Goal: Task Accomplishment & Management: Use online tool/utility

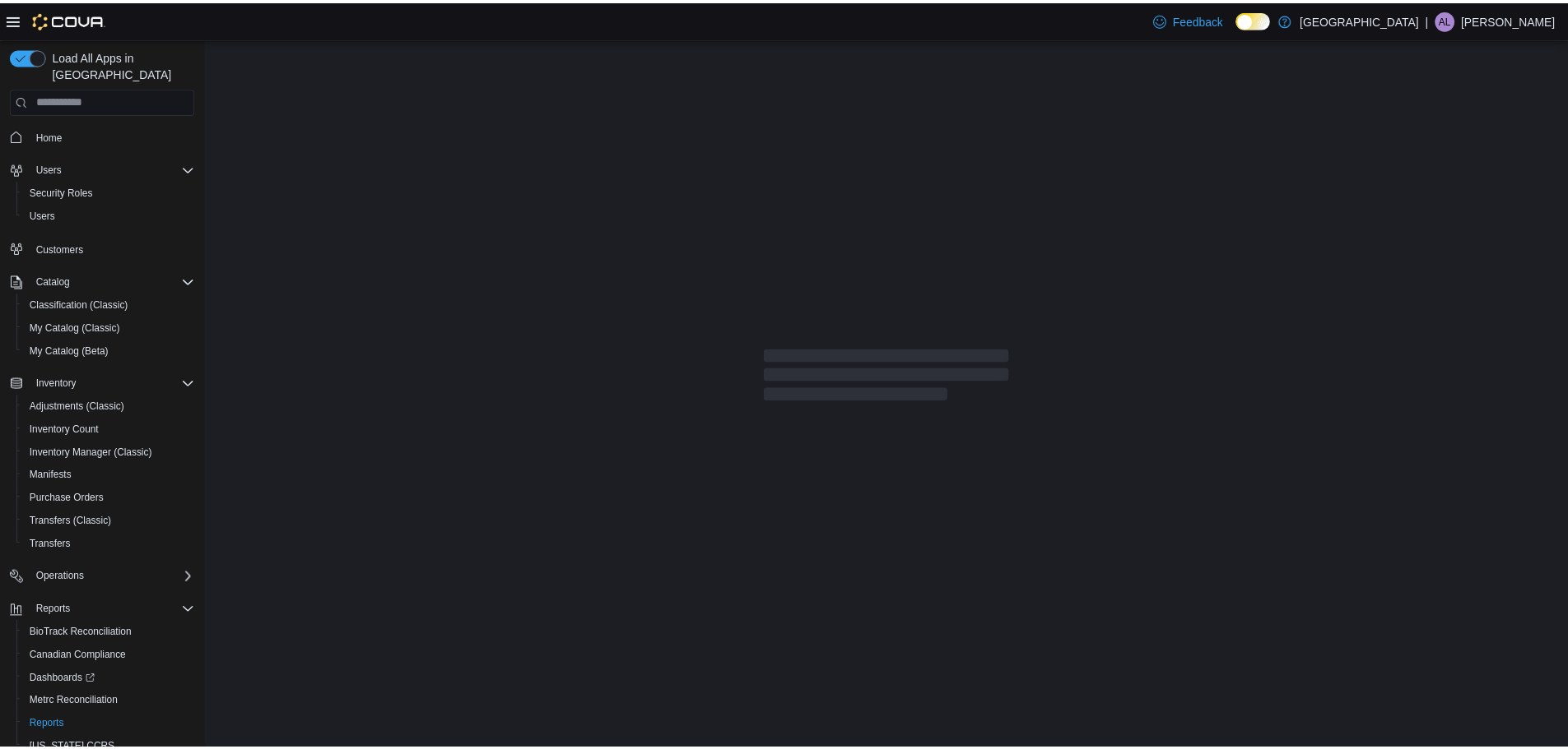
scroll to position [13, 0]
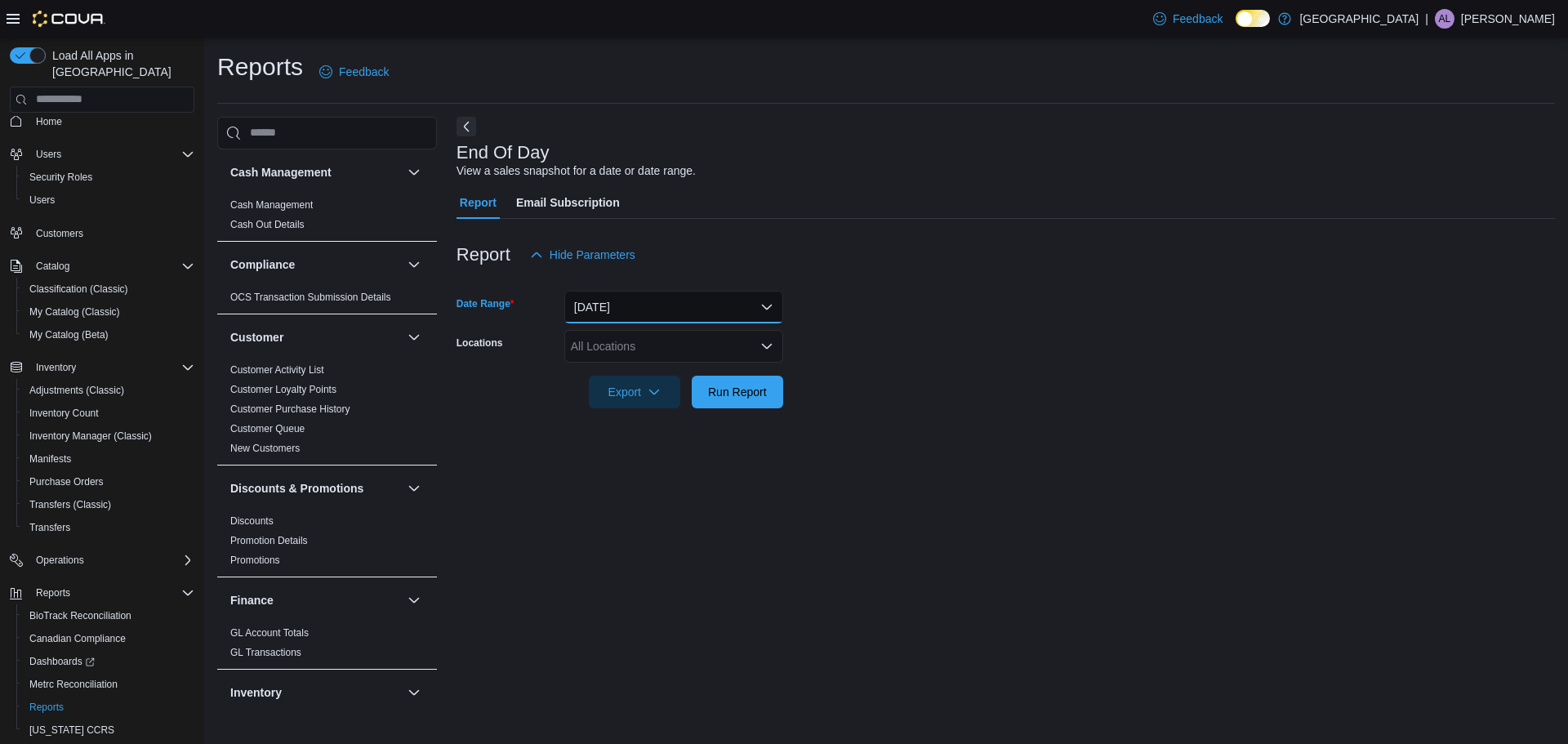
click at [761, 305] on button "[DATE]" at bounding box center [674, 307] width 219 height 33
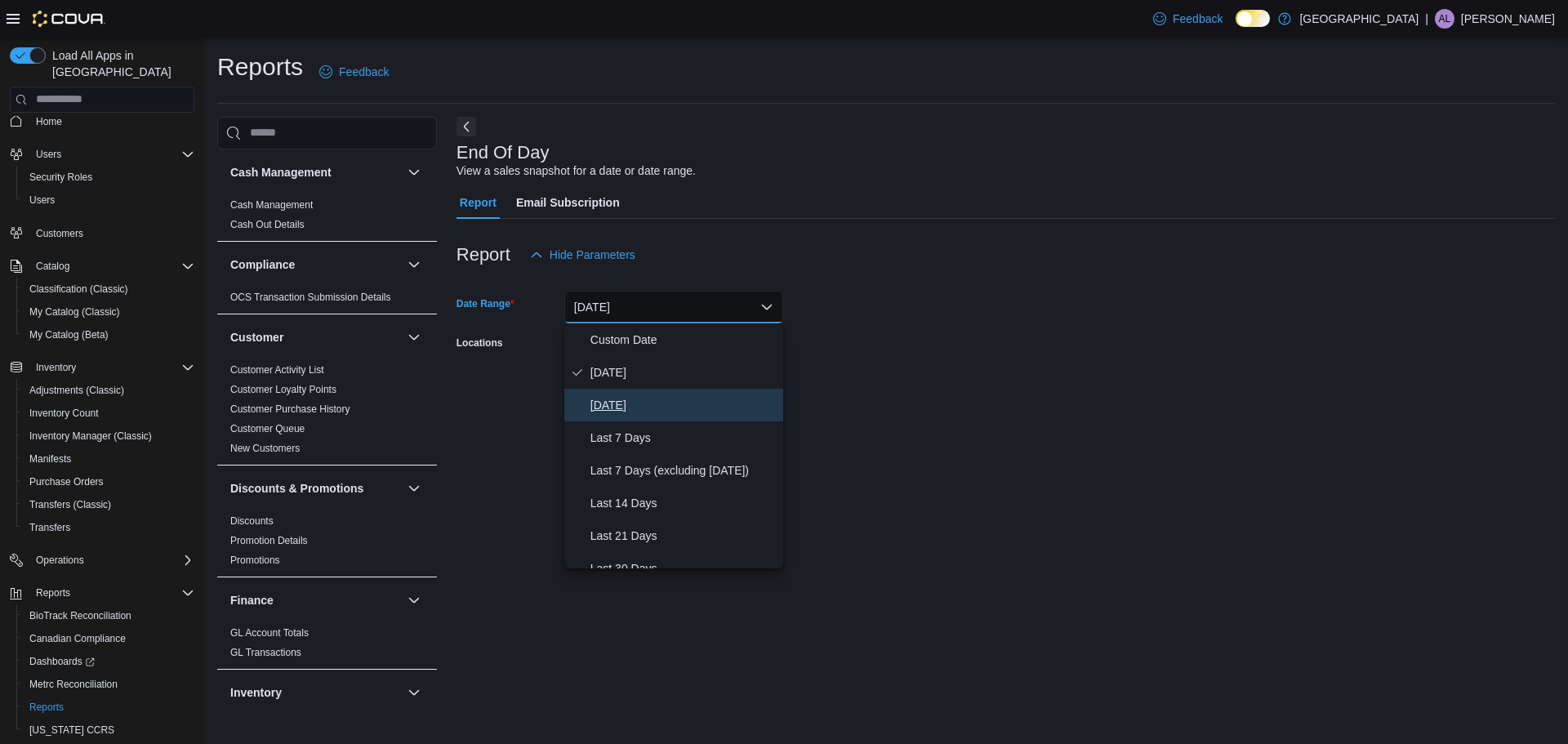
click at [647, 410] on span "[DATE]" at bounding box center [684, 405] width 186 height 19
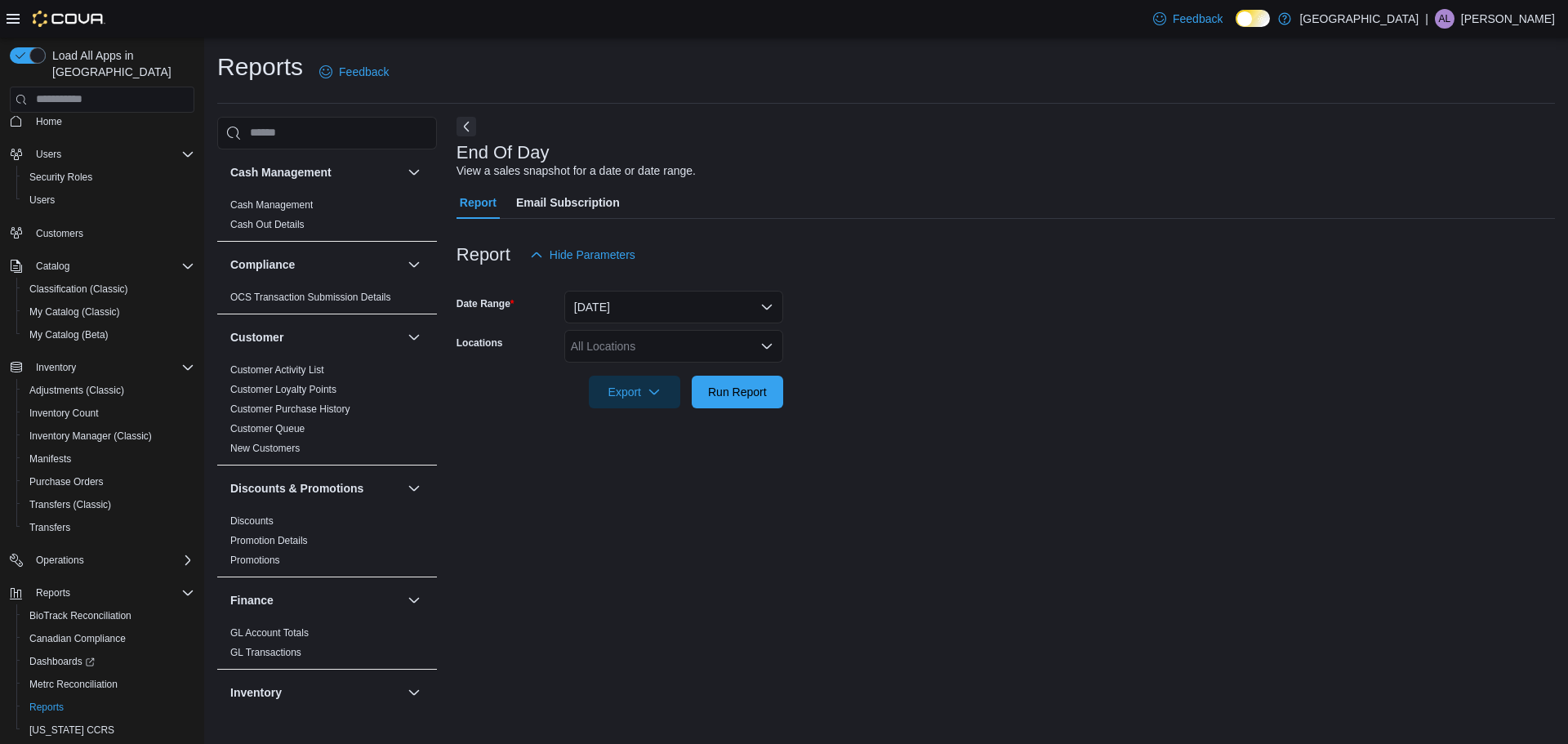
drag, startPoint x: 930, startPoint y: 374, endPoint x: 828, endPoint y: 422, distance: 112.7
click at [927, 375] on div at bounding box center [1006, 369] width 1098 height 13
click at [765, 398] on span "Run Report" at bounding box center [737, 391] width 58 height 16
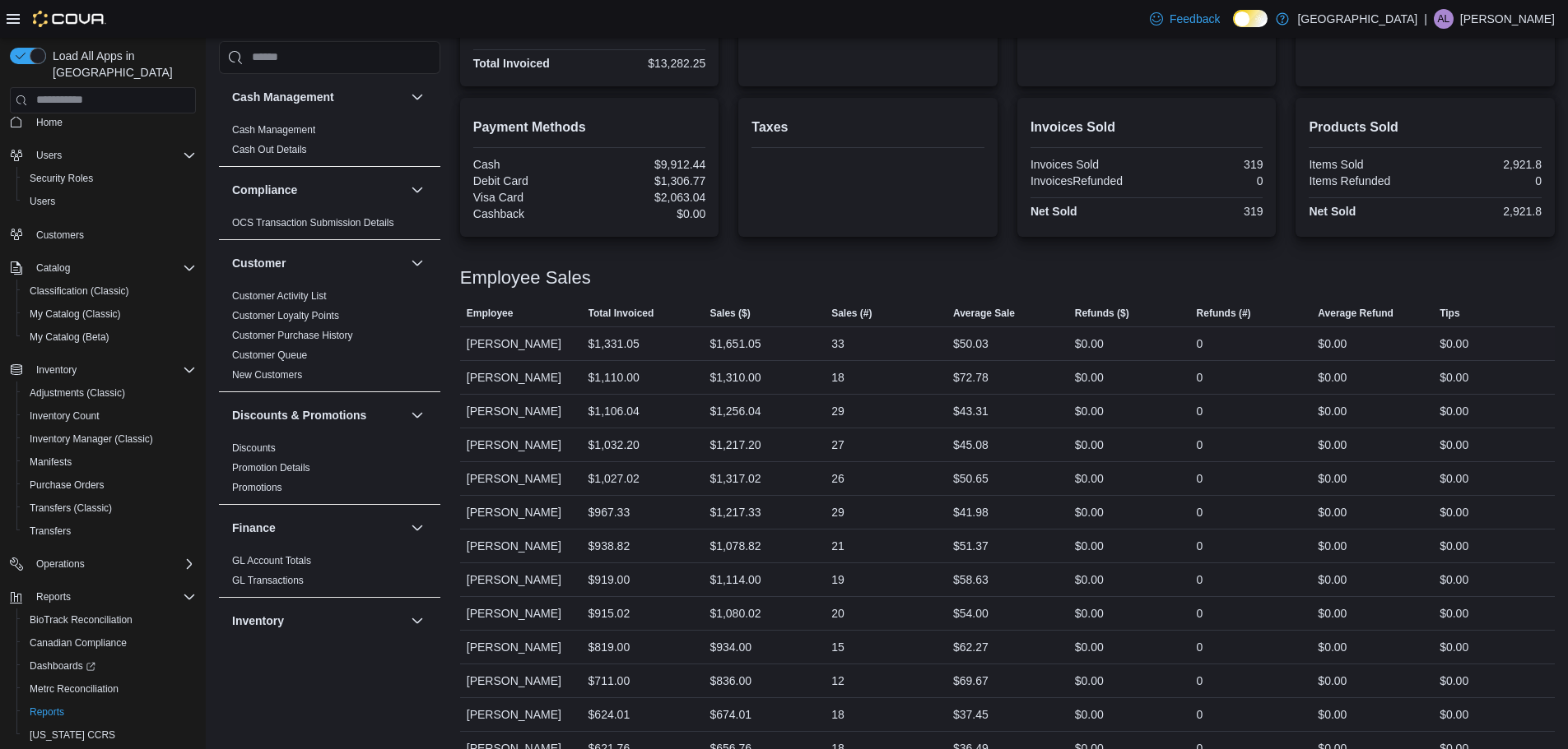
scroll to position [169, 0]
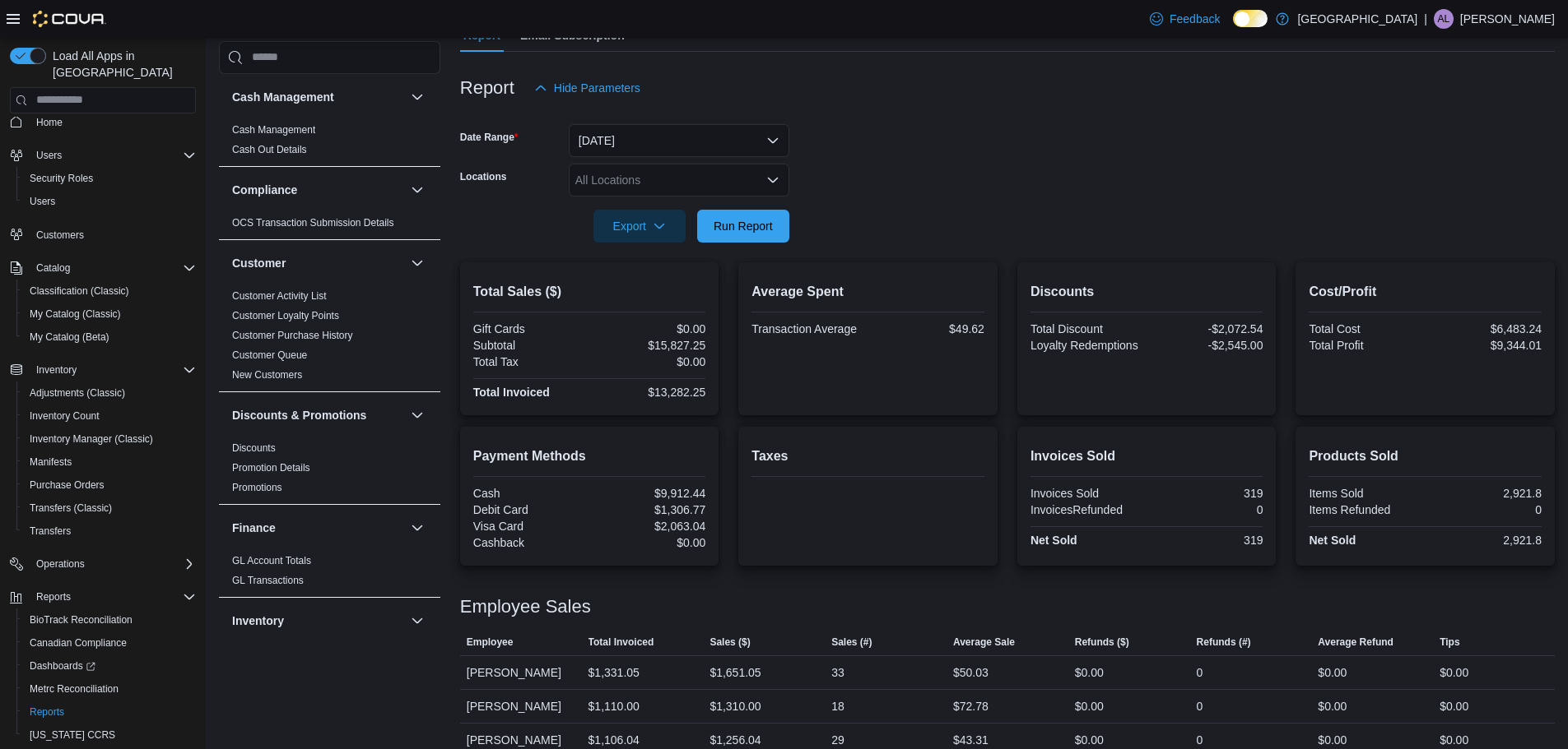
click at [768, 177] on icon "Open list of options" at bounding box center [773, 180] width 10 height 5
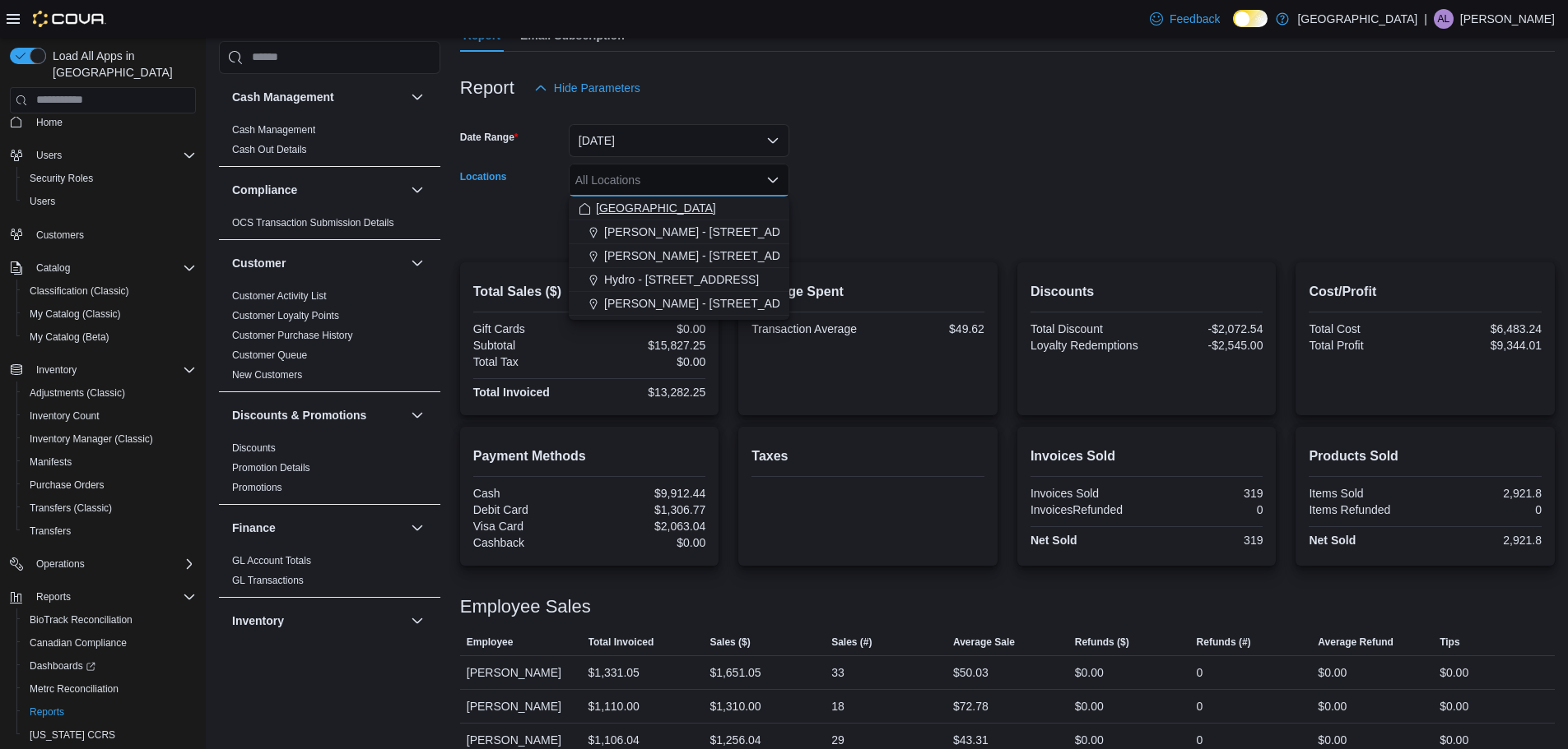
drag, startPoint x: 689, startPoint y: 235, endPoint x: 786, endPoint y: 206, distance: 101.2
click at [690, 234] on span "[PERSON_NAME] - [STREET_ADDRESS][PERSON_NAME]" at bounding box center [761, 232] width 314 height 16
click at [863, 176] on form "Date Range [DATE] Locations [PERSON_NAME] - [STREET_ADDRESS][PERSON_NAME] Combo…" at bounding box center [1008, 174] width 1095 height 138
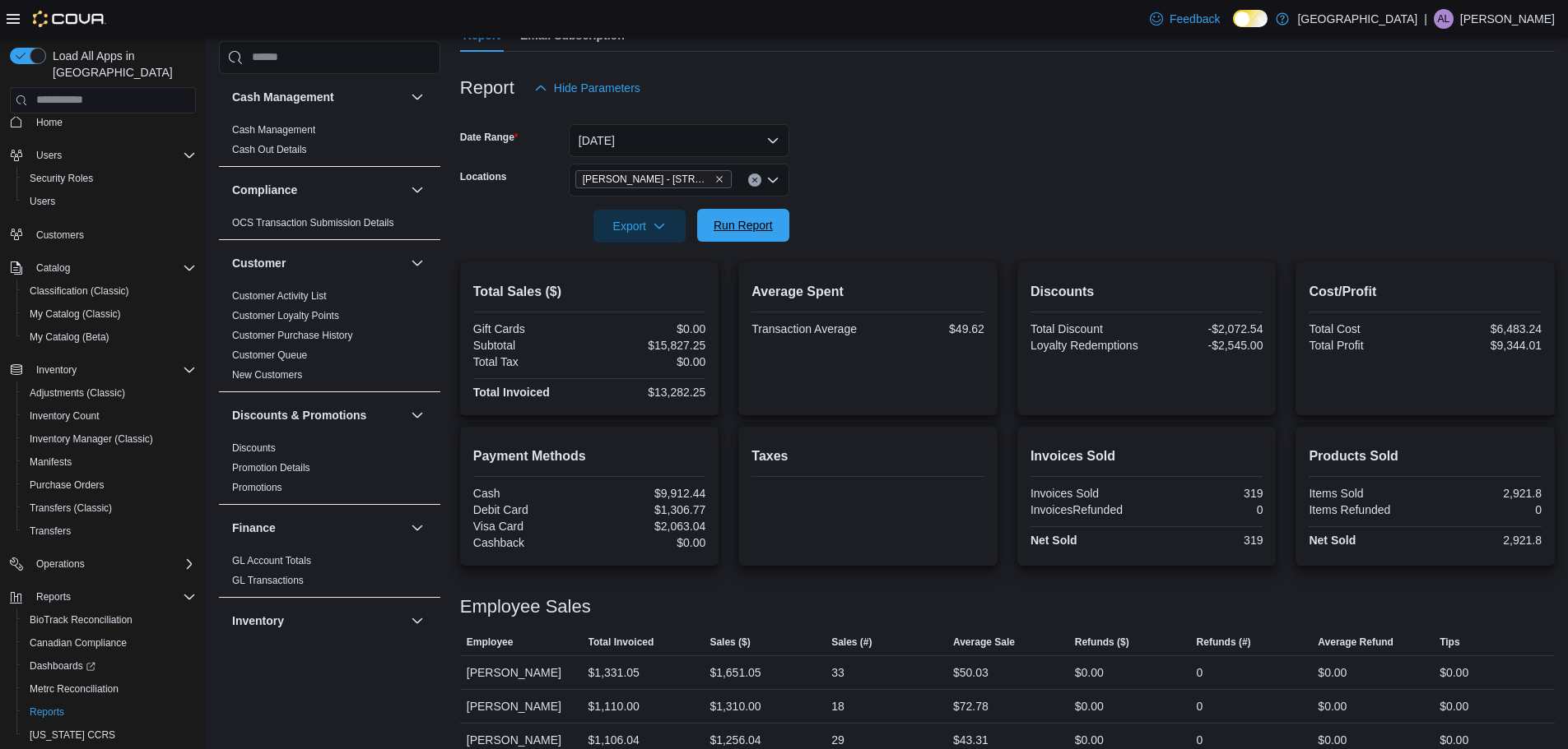
drag, startPoint x: 746, startPoint y: 223, endPoint x: 849, endPoint y: 177, distance: 112.8
click at [747, 223] on span "Run Report" at bounding box center [743, 225] width 59 height 16
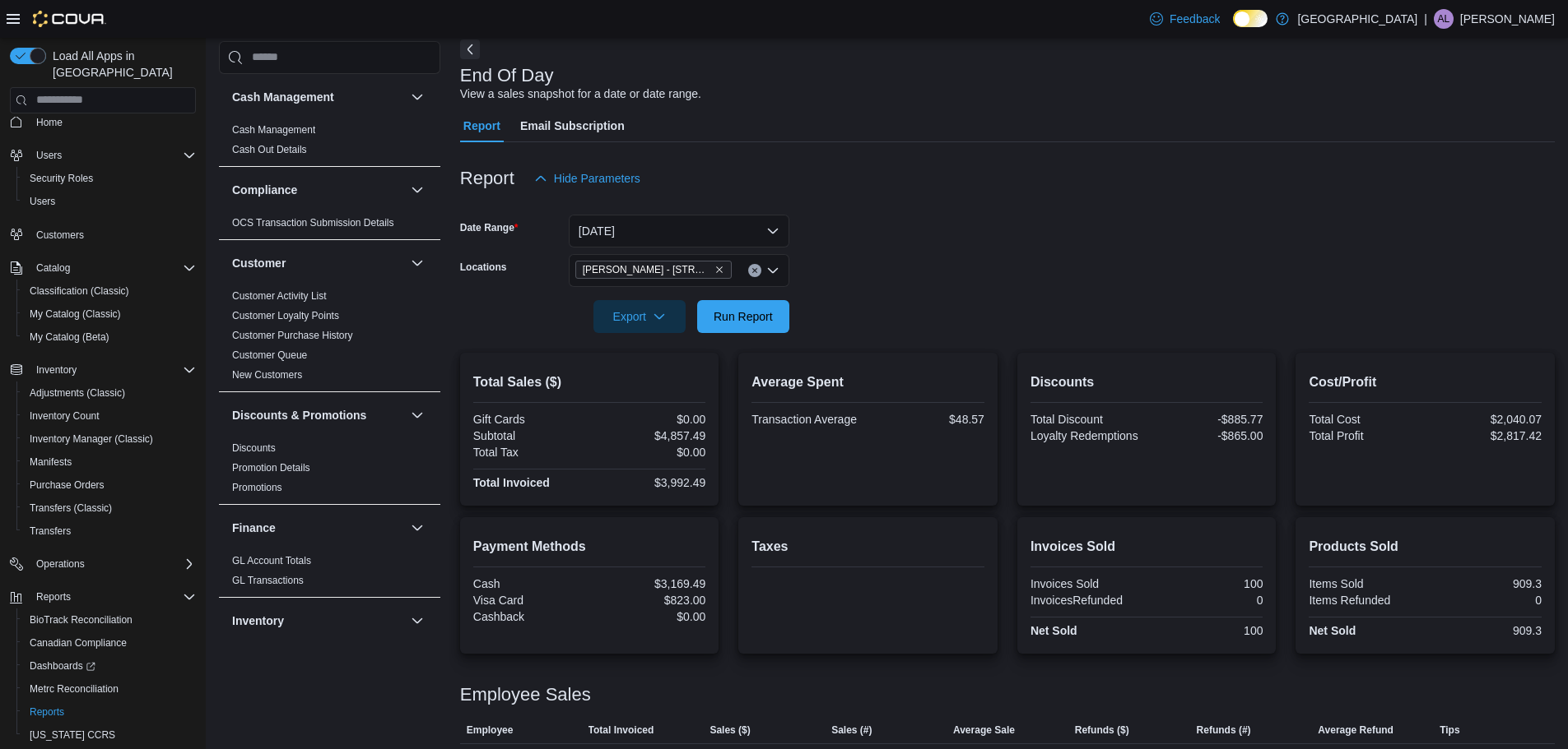
scroll to position [76, 0]
click at [770, 235] on button "[DATE]" at bounding box center [679, 233] width 221 height 33
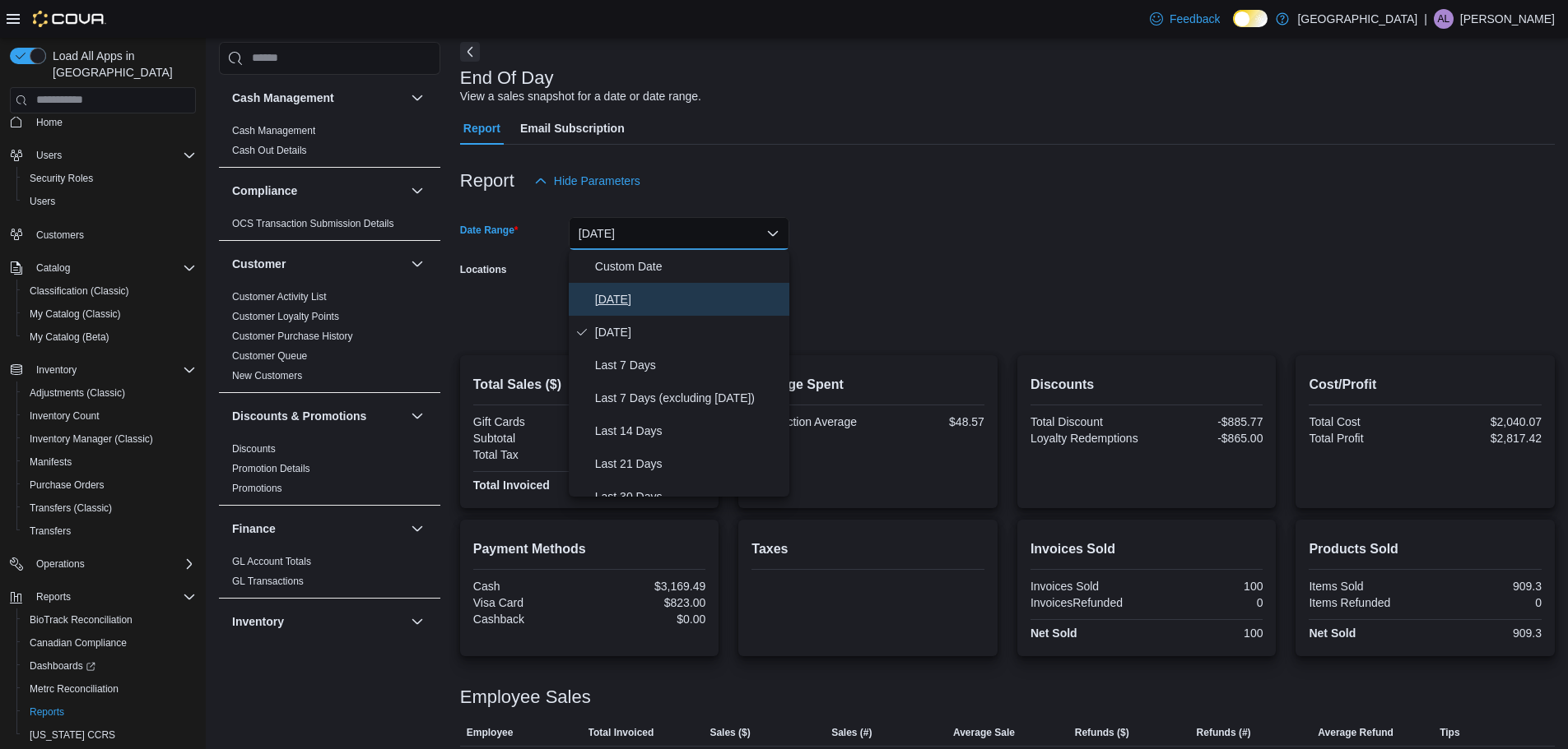
click at [630, 306] on span "[DATE]" at bounding box center [689, 299] width 188 height 20
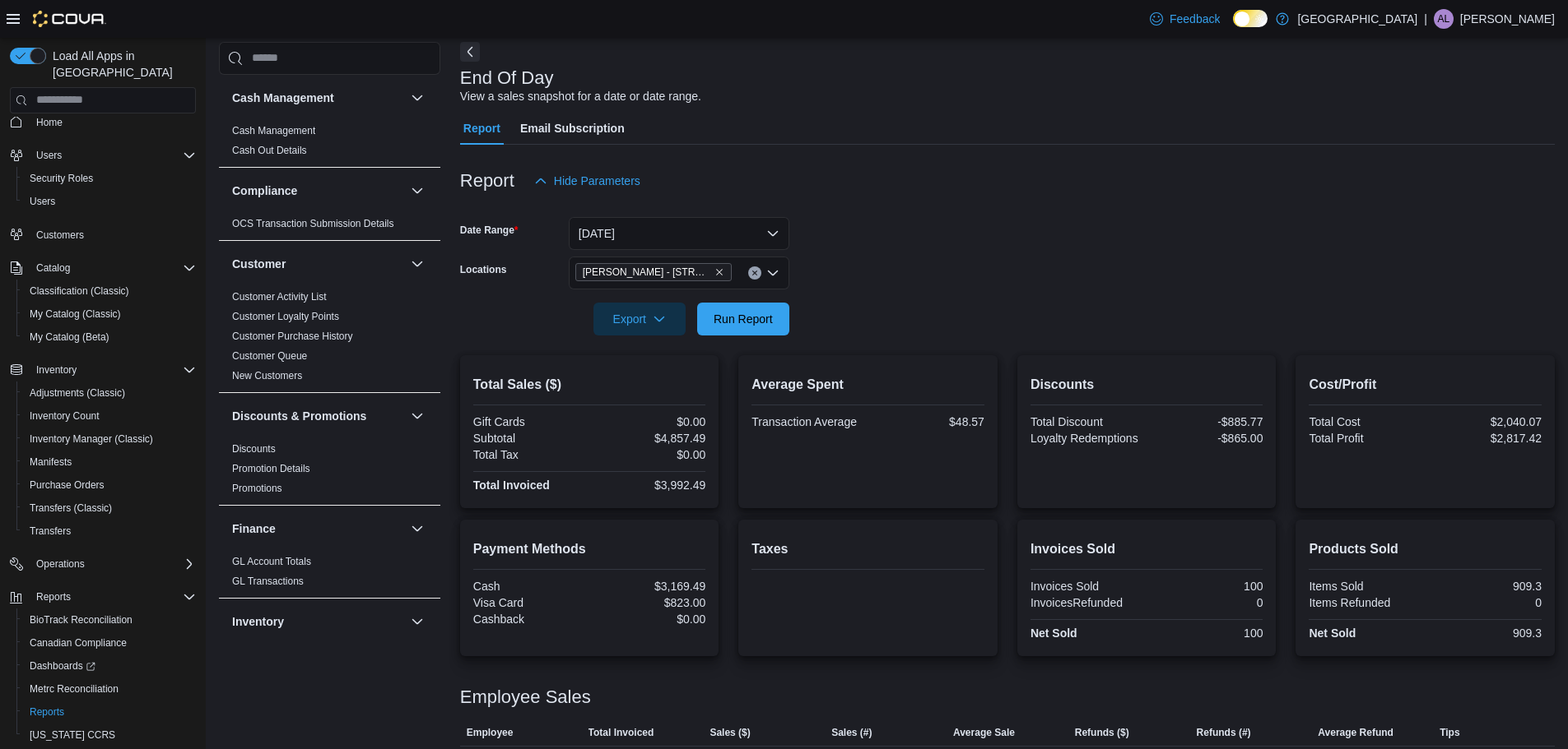
drag, startPoint x: 813, startPoint y: 260, endPoint x: 772, endPoint y: 347, distance: 96.2
click at [809, 274] on form "Date Range [DATE] Locations [PERSON_NAME] - [STREET_ADDRESS][PERSON_NAME] Expor…" at bounding box center [1008, 267] width 1095 height 138
click at [762, 327] on span "Run Report" at bounding box center [743, 318] width 72 height 33
